Goal: Task Accomplishment & Management: Manage account settings

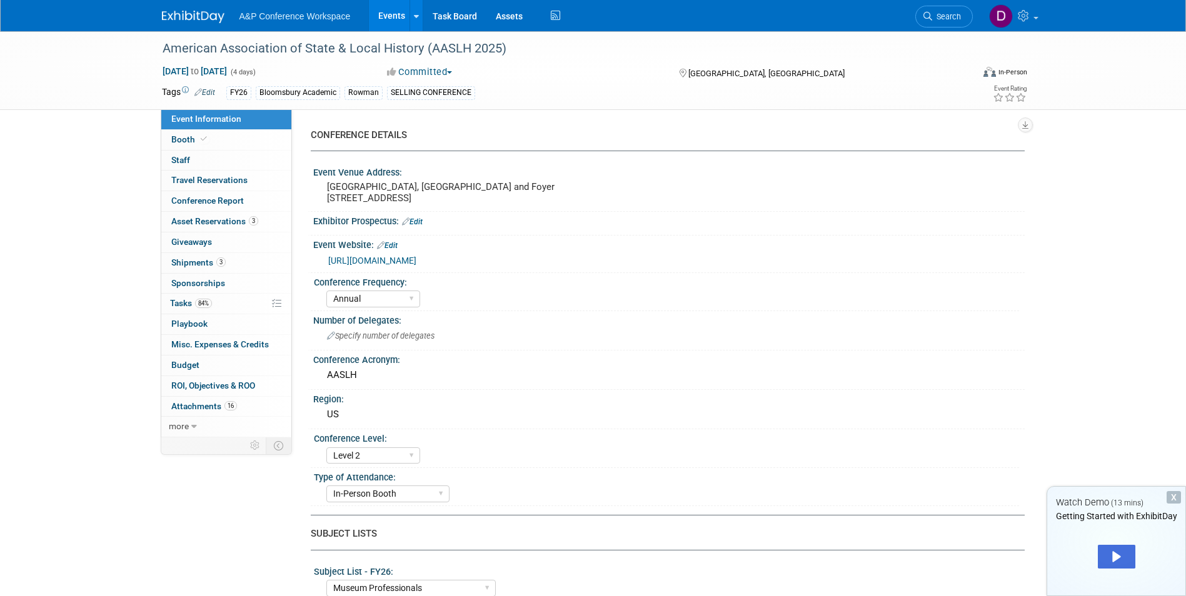
select select "Annual"
select select "Level 2"
select select "In-Person Booth"
select select "Museum Professionals"
select select "Bloomsbury Academic"
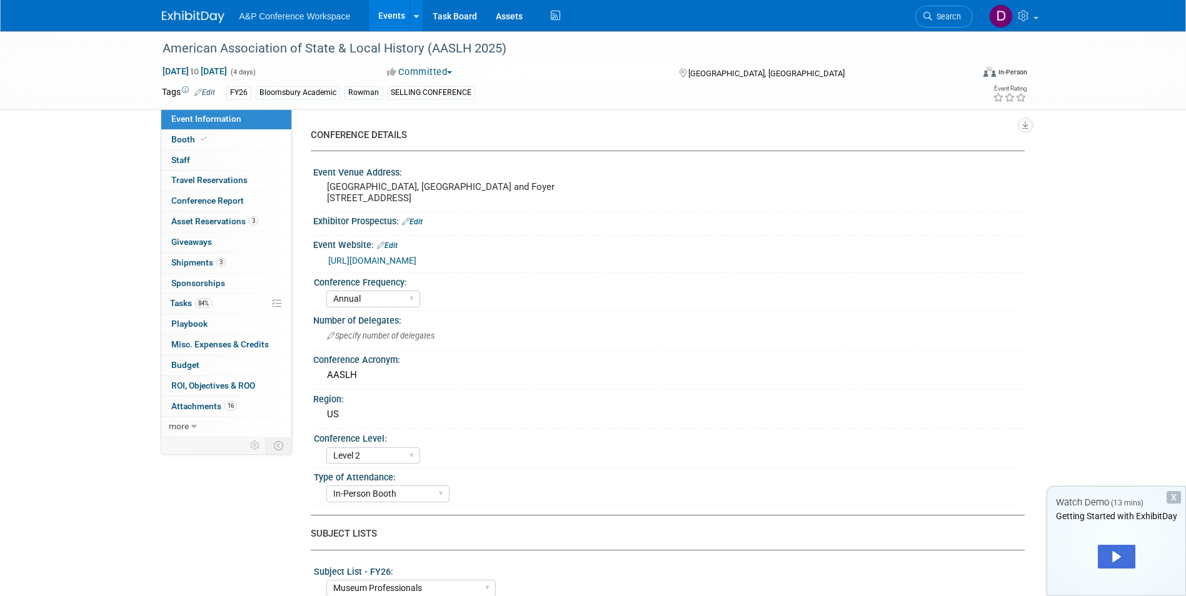
select select "[PERSON_NAME]"
select select "Brand/Subject Presence​"
click at [357, 341] on span "Specify number of delegates" at bounding box center [381, 335] width 108 height 9
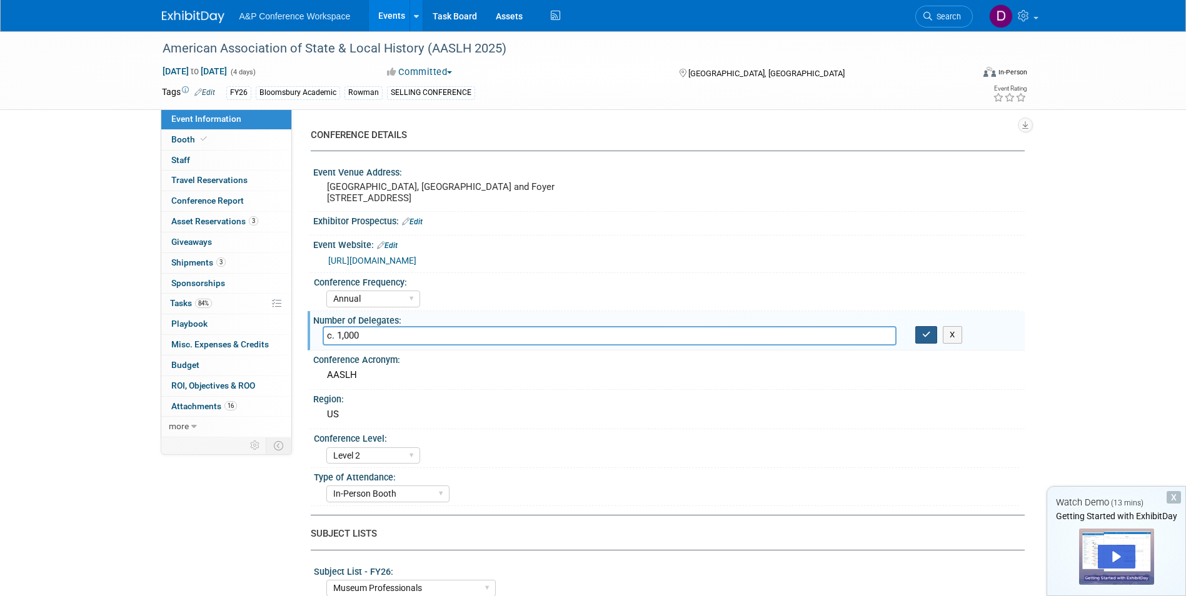
type input "c. 1,000"
click at [924, 339] on icon "button" at bounding box center [926, 335] width 9 height 8
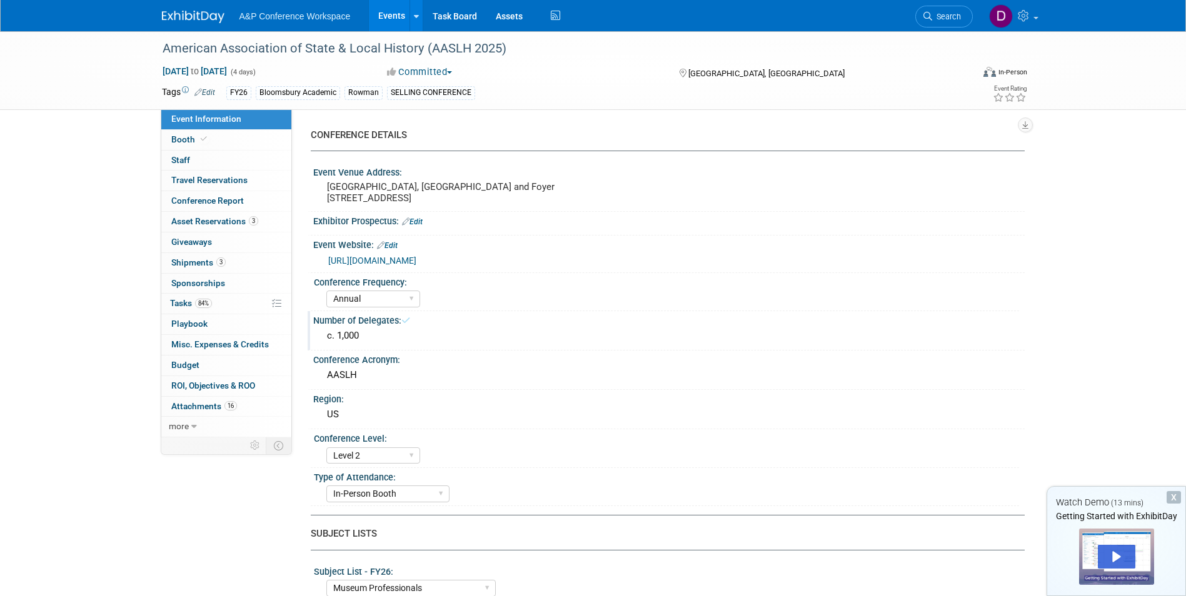
click at [1171, 496] on div "X" at bounding box center [1174, 497] width 14 height 13
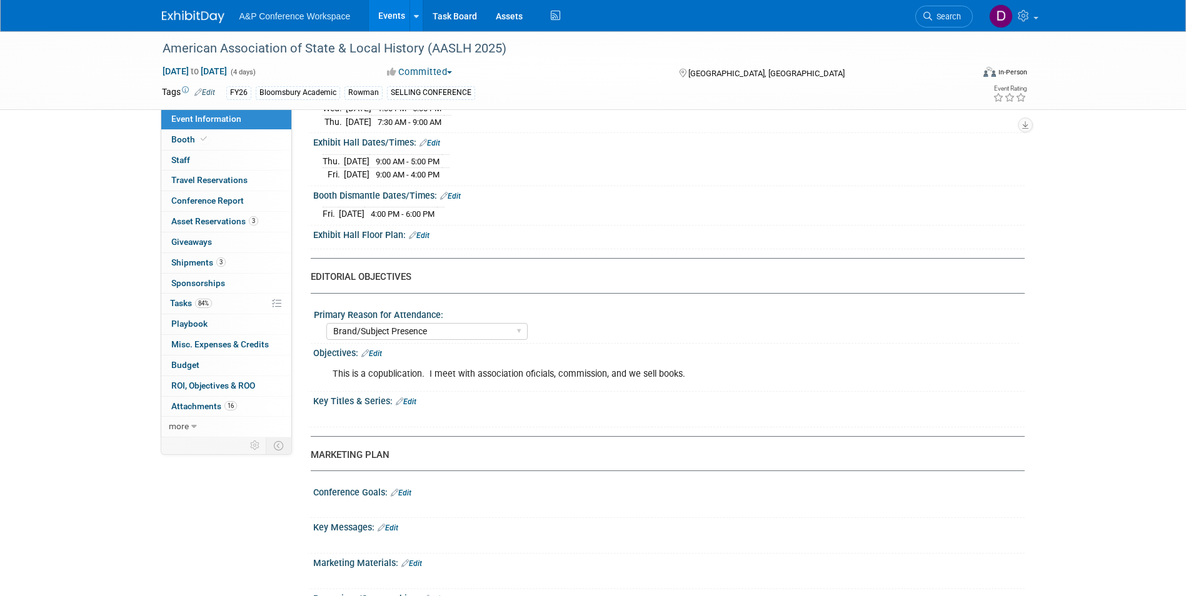
scroll to position [1034, 0]
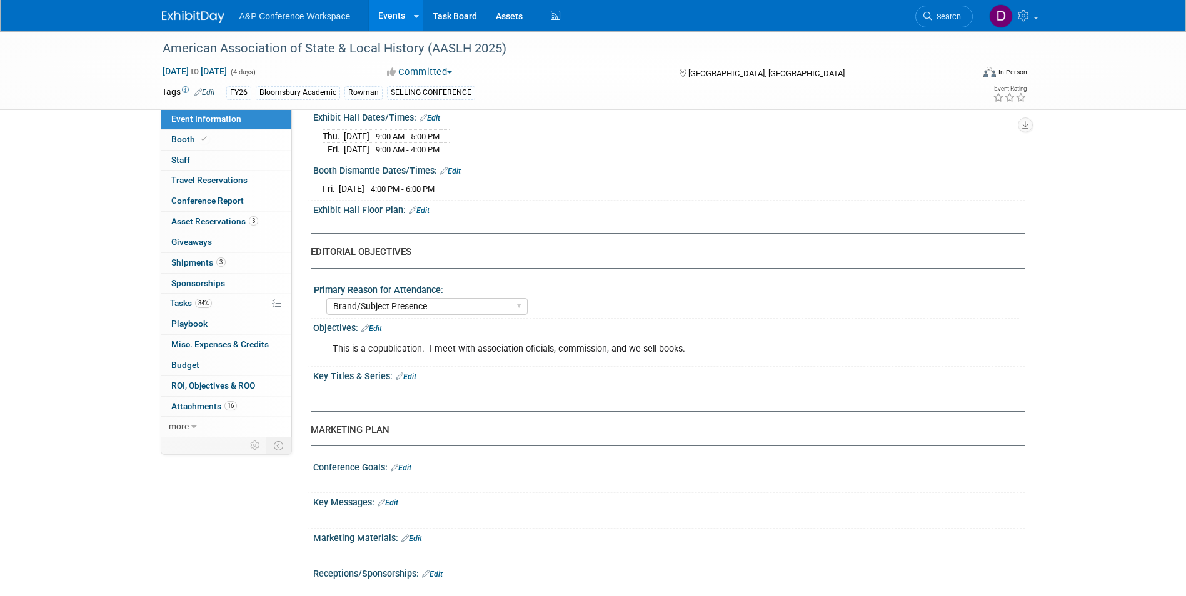
click at [530, 362] on div "This is a copublication. I meet with association oficials, commission, and we s…" at bounding box center [605, 349] width 563 height 25
click at [480, 335] on div "Objectives: Edit" at bounding box center [669, 327] width 712 height 16
click at [376, 333] on link "Edit" at bounding box center [371, 328] width 21 height 9
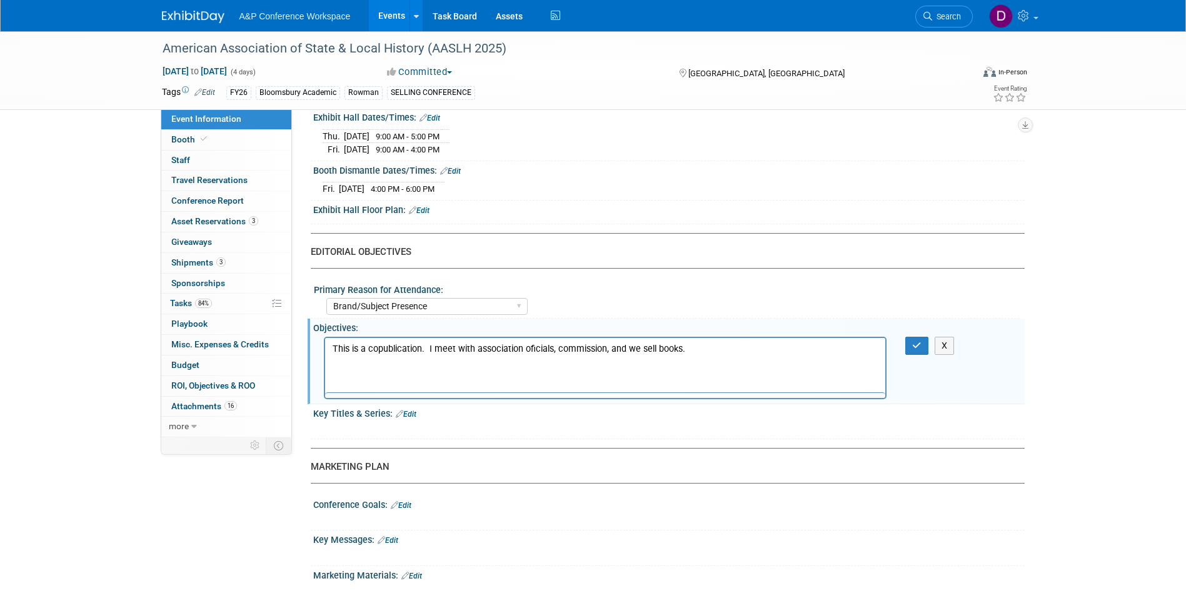
scroll to position [0, 0]
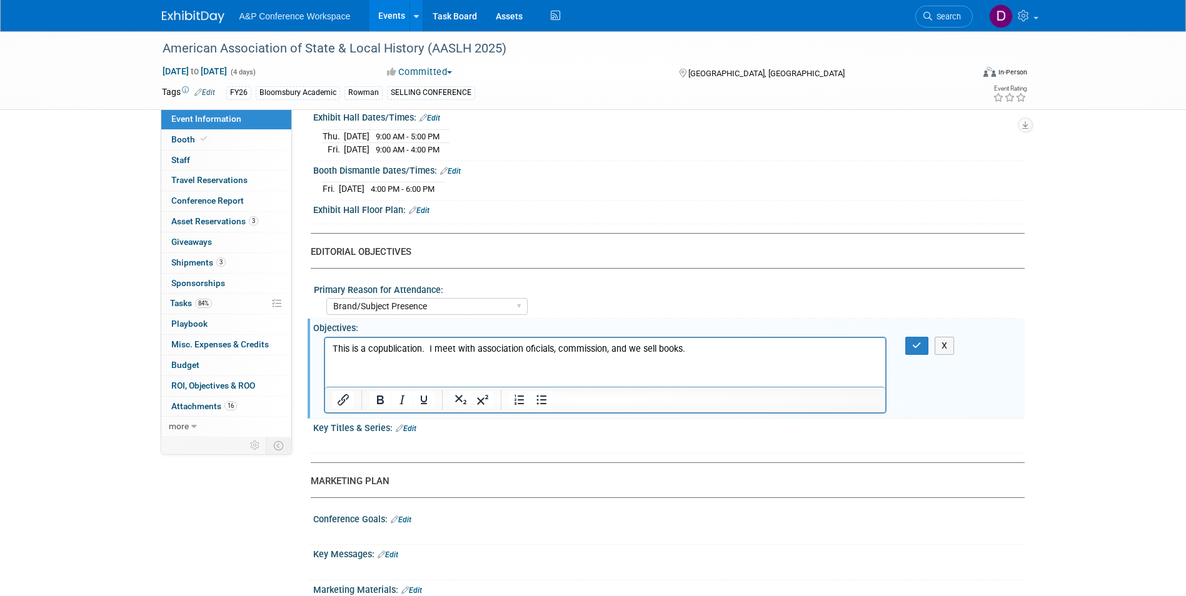
click at [530, 349] on p "This is a copublication. I meet with association oficials, commission, and we s…" at bounding box center [605, 349] width 546 height 13
click at [552, 351] on p "This is a copublication. I meet with association officials, commission, and we …" at bounding box center [605, 349] width 546 height 13
click at [655, 351] on p "This is a copublication. I meet with association officials and authors, commiss…" at bounding box center [605, 349] width 546 height 13
drag, startPoint x: 723, startPoint y: 347, endPoint x: 738, endPoint y: 350, distance: 14.6
click at [738, 350] on p "This is a copublication. I meet with association officials and authors, commiss…" at bounding box center [605, 349] width 546 height 13
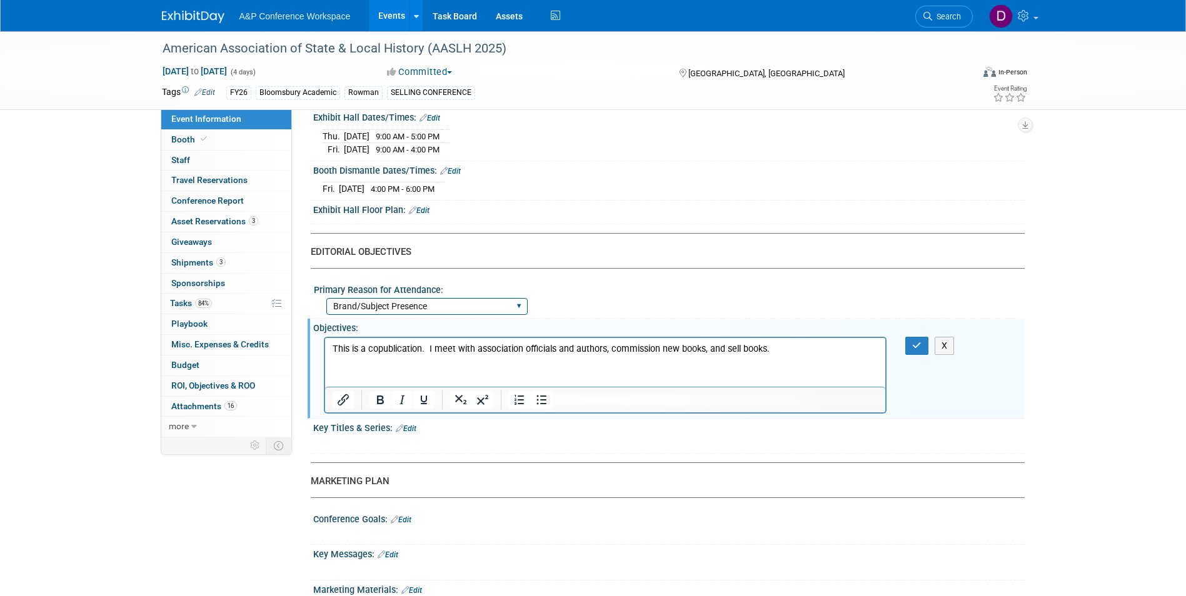
click at [521, 315] on select "BDR Product Awareness and Trial Generation​ Brand/Subject Presence​ Competitor …" at bounding box center [426, 306] width 201 height 17
click at [708, 355] on html "This is a copublication. I meet with association officials and authors, commiss…" at bounding box center [604, 347] width 561 height 18
click at [466, 450] on div "X" at bounding box center [669, 441] width 712 height 17
click at [920, 350] on icon "button" at bounding box center [916, 345] width 9 height 9
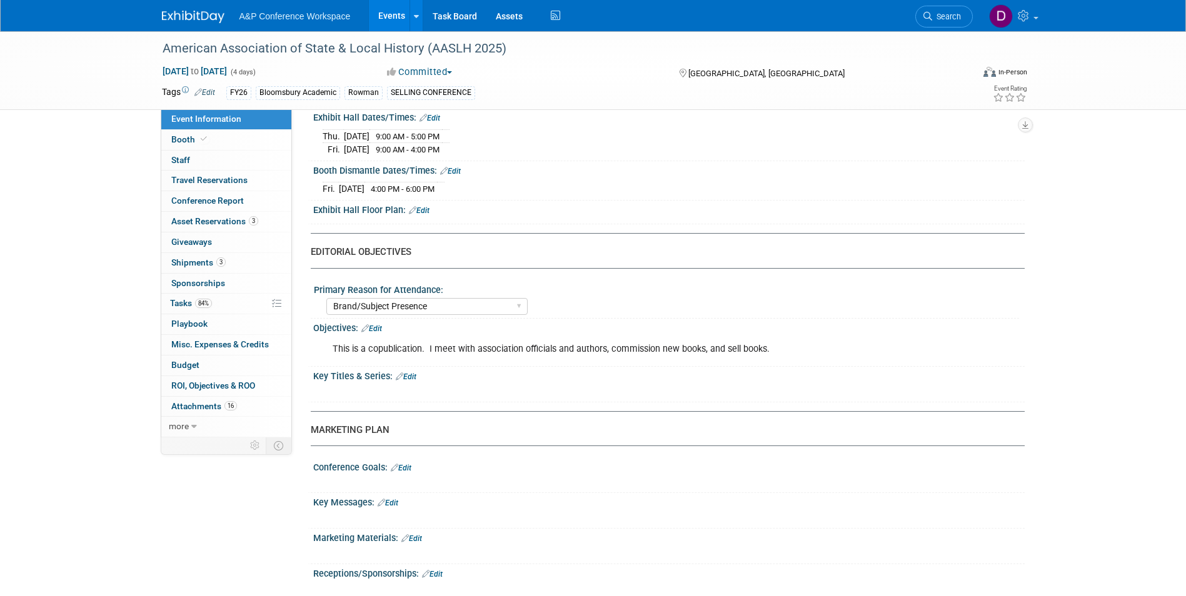
click at [411, 381] on link "Edit" at bounding box center [406, 377] width 21 height 9
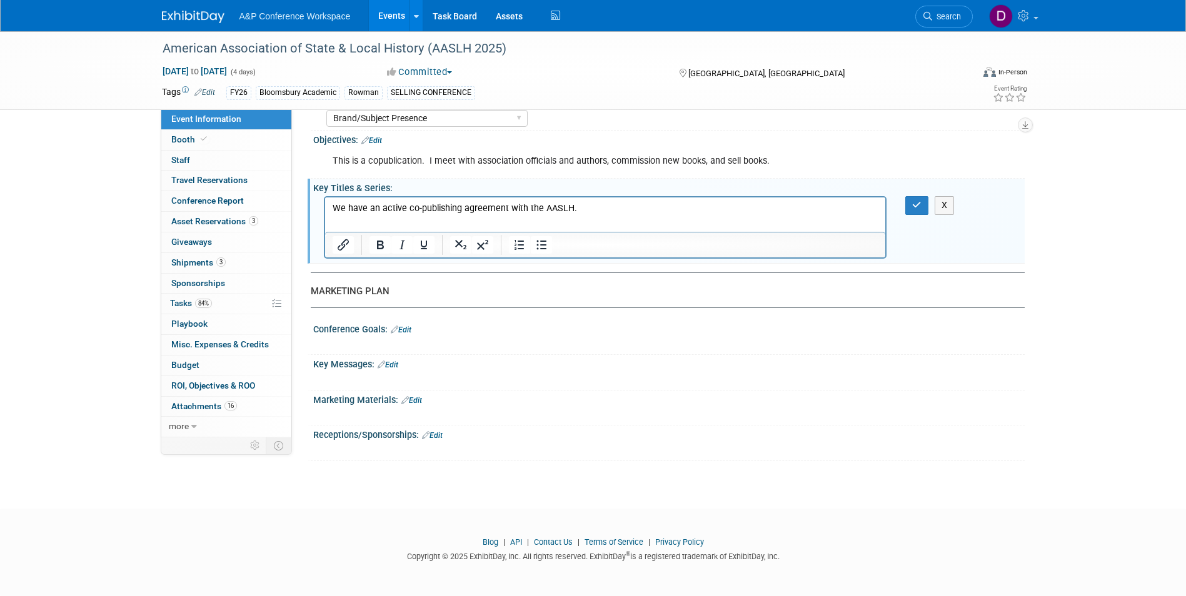
scroll to position [1242, 0]
click at [921, 201] on icon "button" at bounding box center [916, 205] width 9 height 9
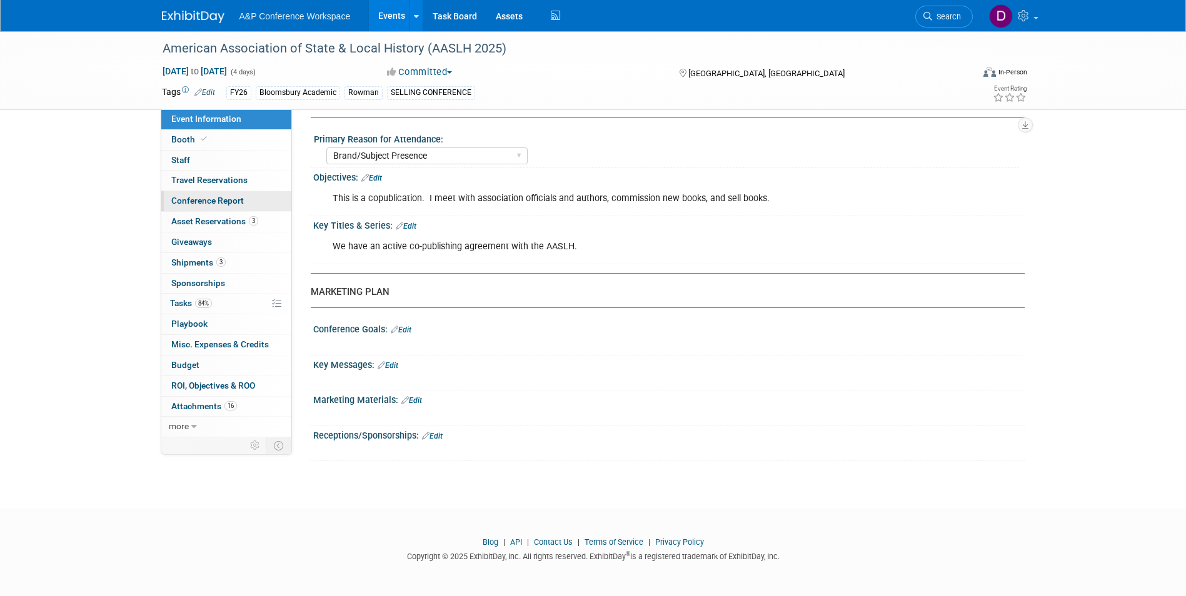
click at [224, 200] on span "Conference Report" at bounding box center [207, 201] width 73 height 10
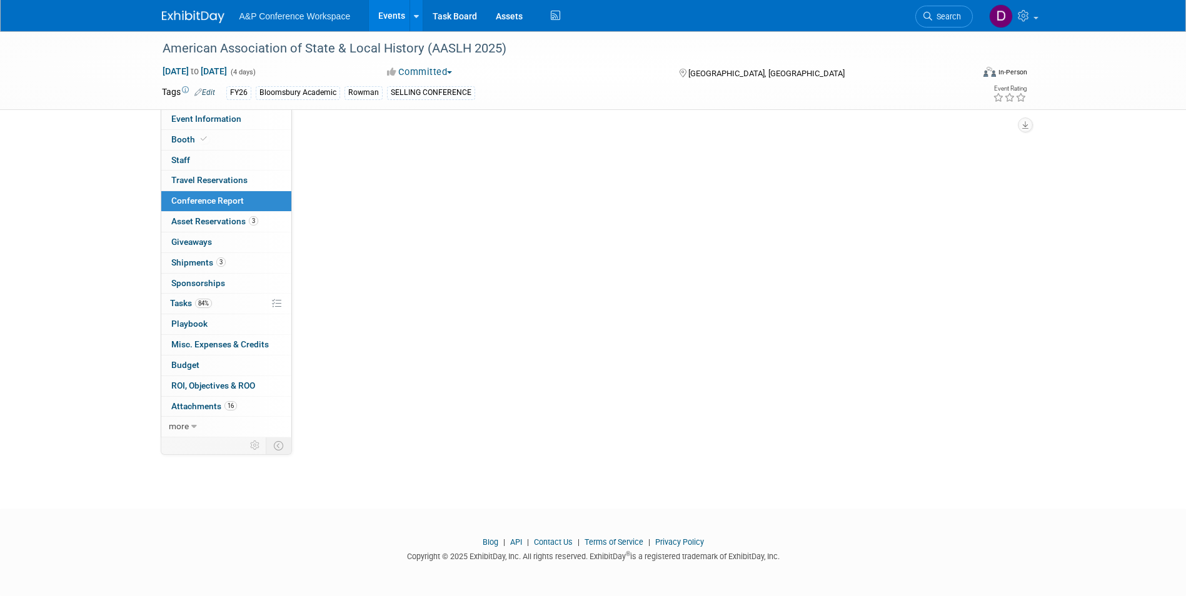
scroll to position [0, 0]
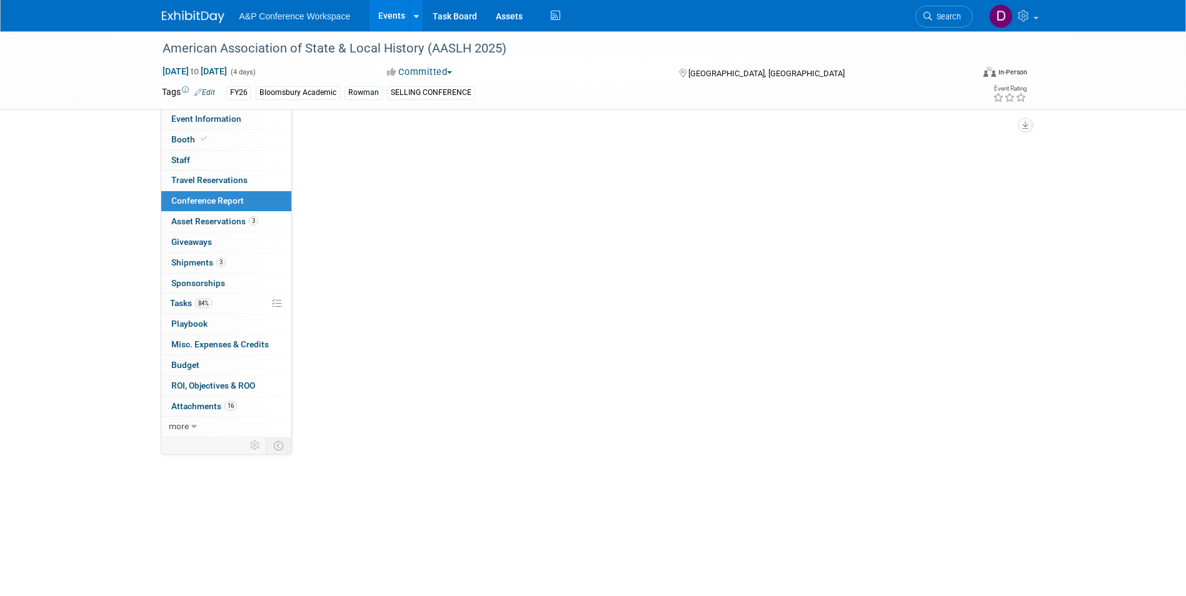
select select "NO"
select select "YES"
